Goal: Check status: Check status

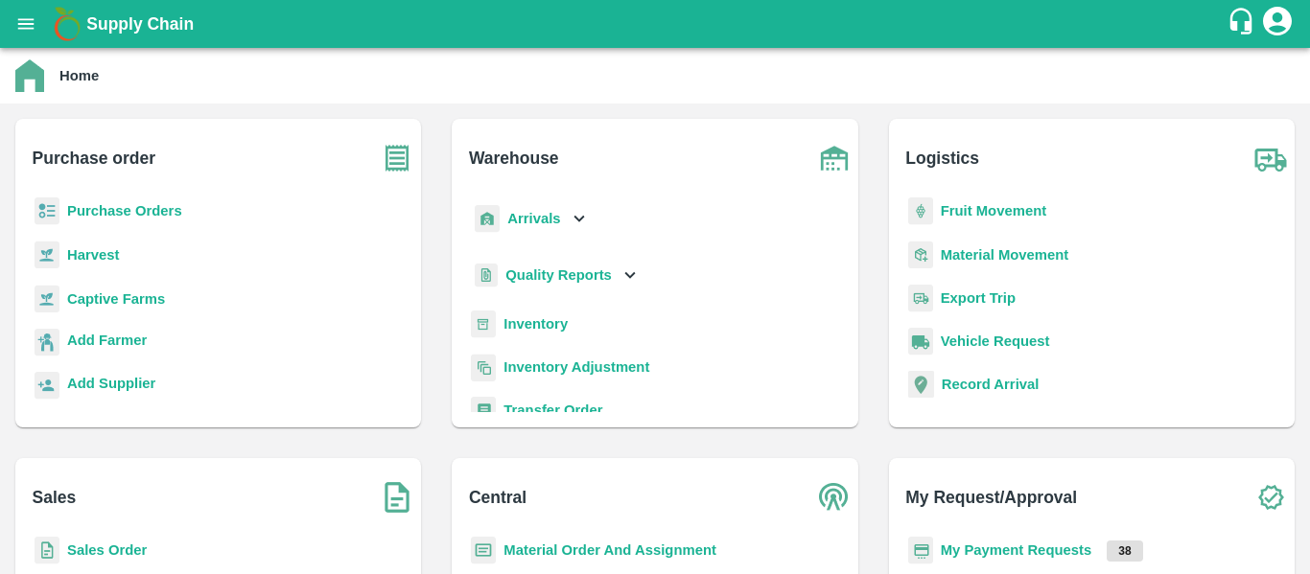
click at [154, 210] on b "Purchase Orders" at bounding box center [124, 210] width 115 height 15
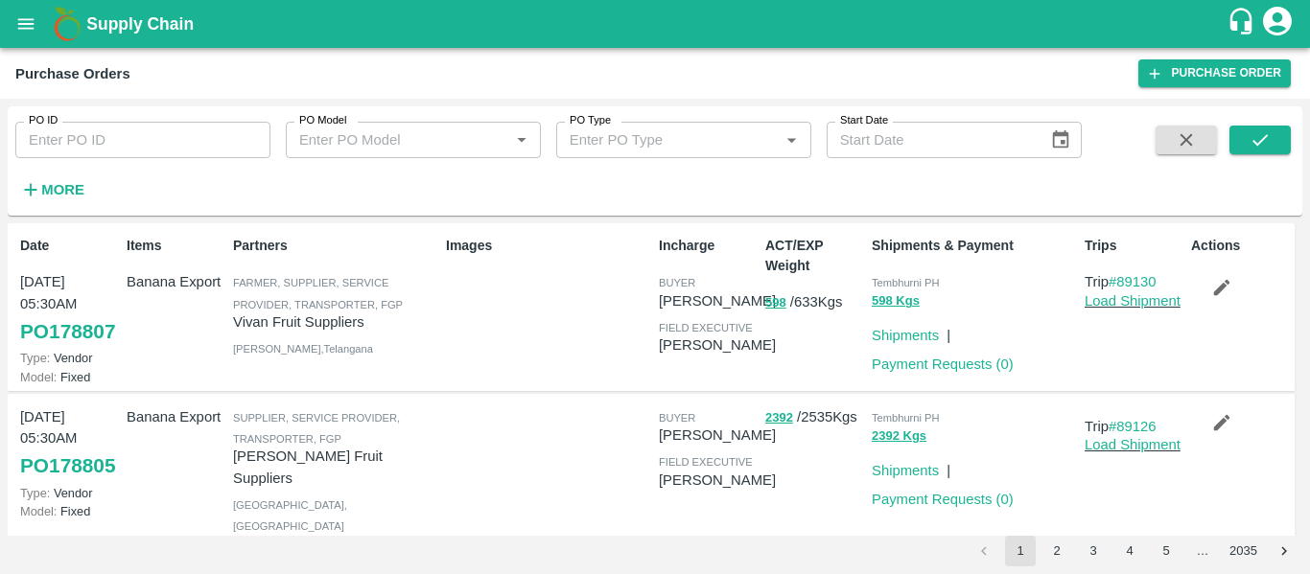
click at [106, 136] on input "PO ID" at bounding box center [142, 140] width 255 height 36
paste input "178137"
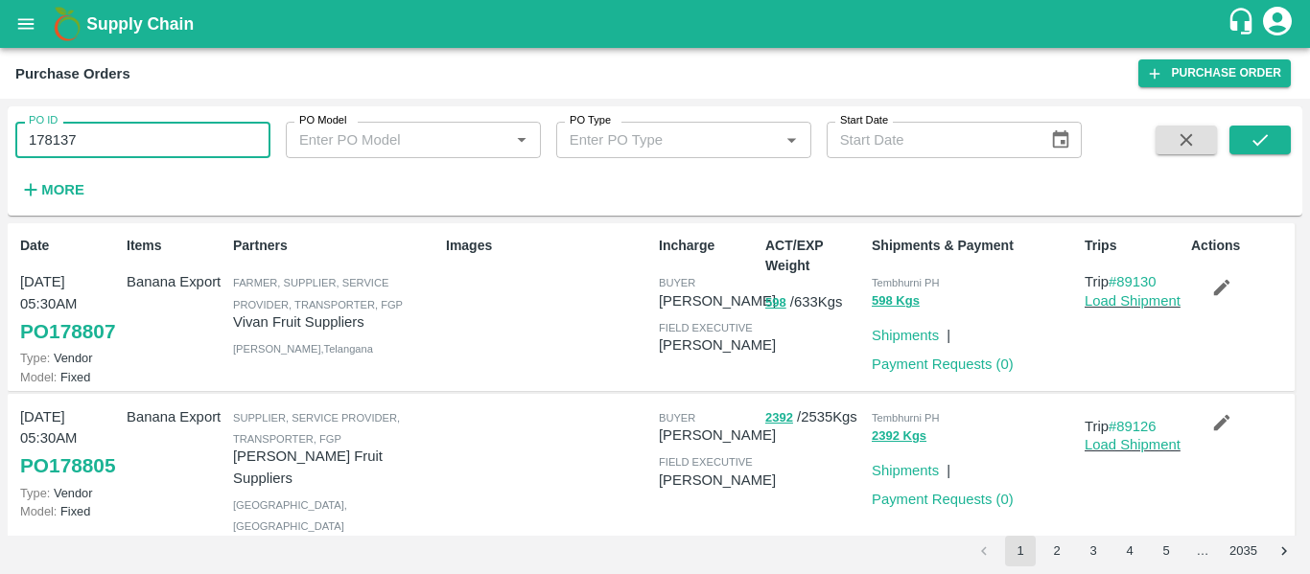
type input "178137"
click at [1226, 147] on div at bounding box center [1237, 165] width 106 height 79
click at [1265, 150] on icon "submit" at bounding box center [1259, 139] width 21 height 21
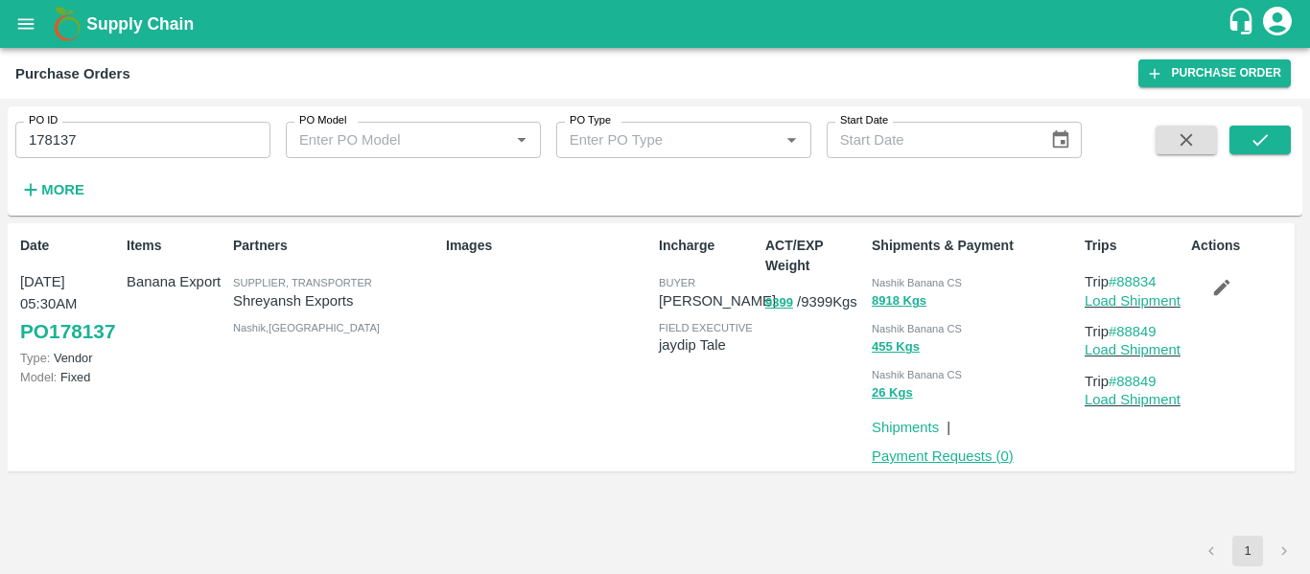
click at [947, 458] on link "Payment Requests ( 0 )" at bounding box center [942, 456] width 142 height 15
